Goal: Task Accomplishment & Management: Manage account settings

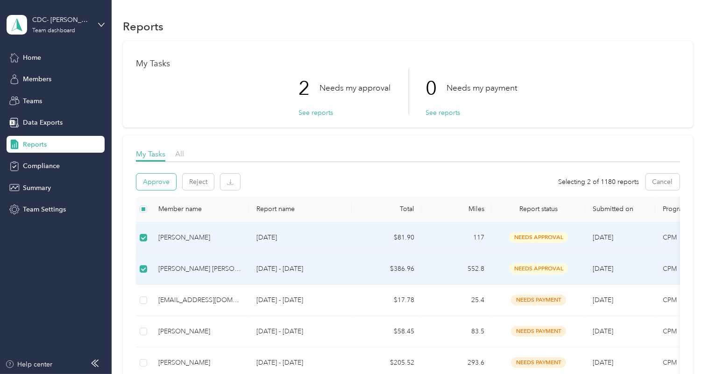
click at [166, 182] on button "Approve" at bounding box center [156, 182] width 40 height 16
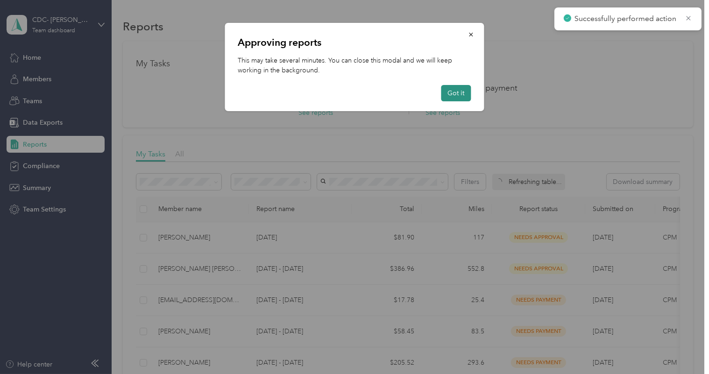
click at [464, 97] on button "Got it" at bounding box center [456, 93] width 30 height 16
